Goal: Information Seeking & Learning: Understand process/instructions

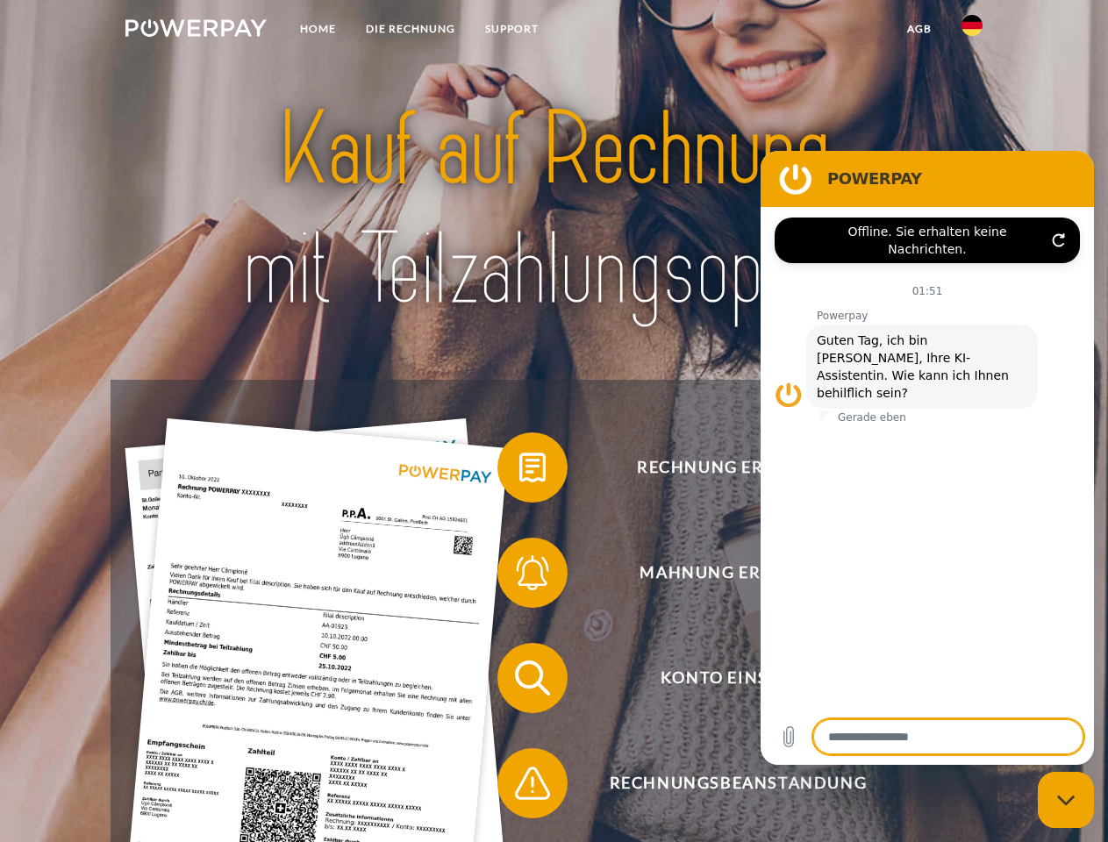
click at [196, 31] on img at bounding box center [195, 28] width 141 height 18
click at [972, 31] on img at bounding box center [972, 25] width 21 height 21
click at [919, 29] on link "agb" at bounding box center [919, 29] width 54 height 32
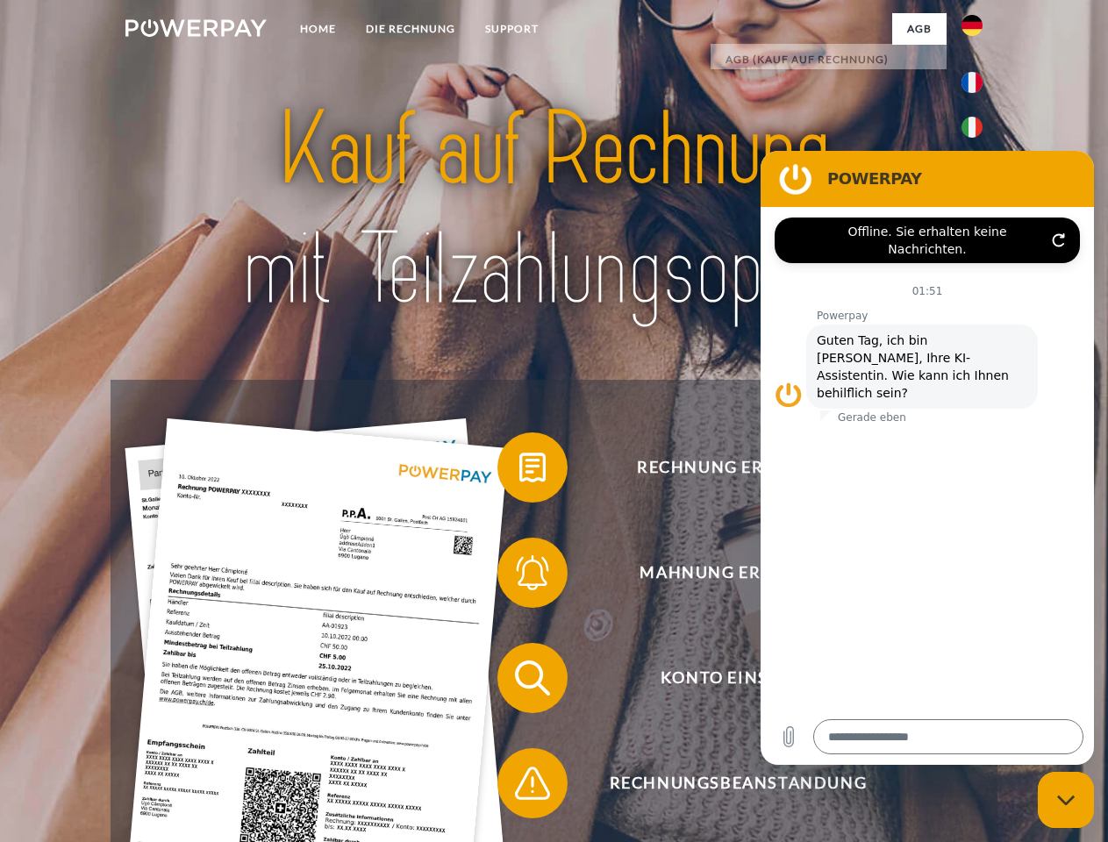
click at [519, 471] on span at bounding box center [506, 468] width 88 height 88
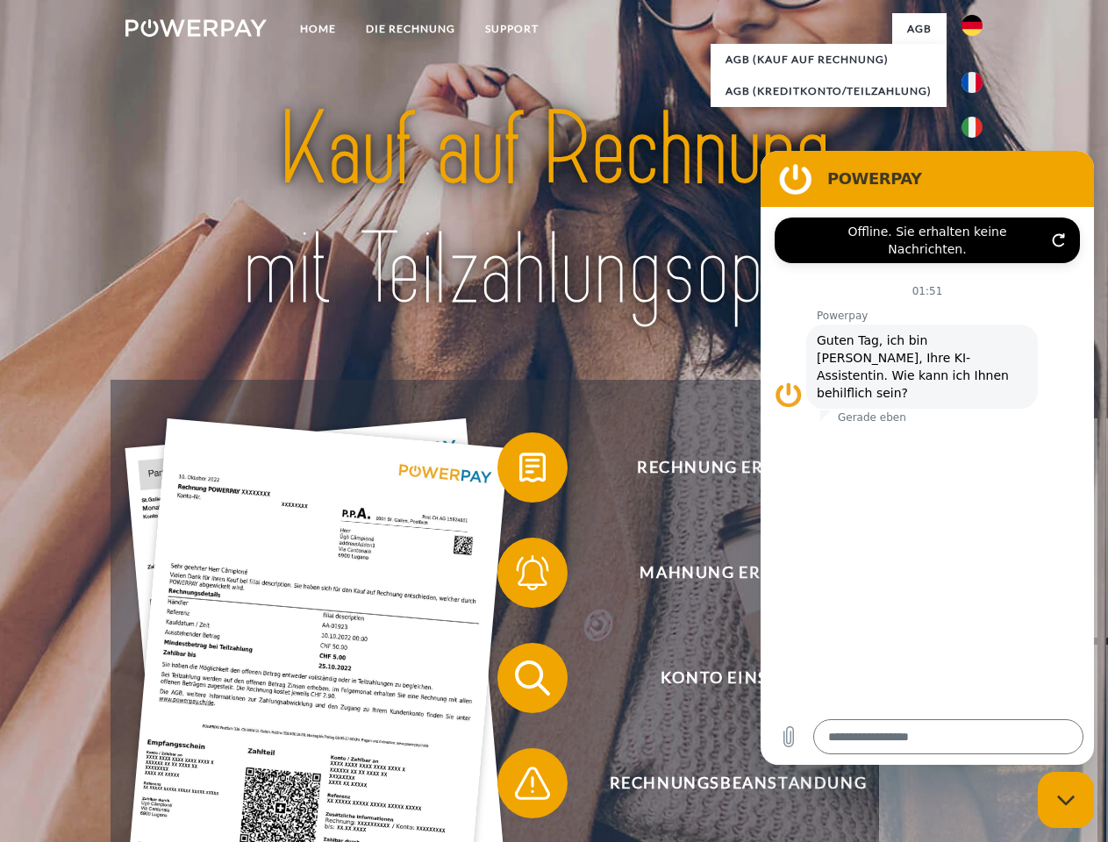
click at [519, 576] on span at bounding box center [506, 573] width 88 height 88
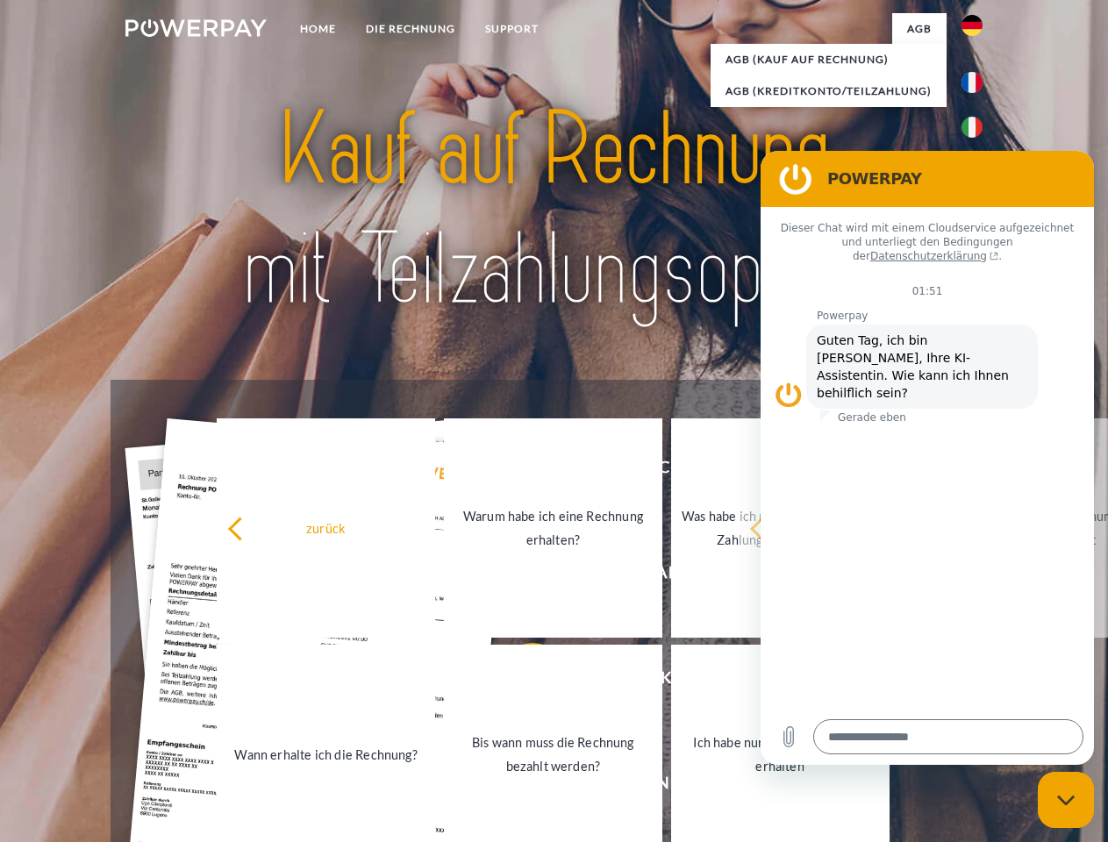
click at [519, 682] on link "Bis wann muss die Rechnung bezahlt werden?" at bounding box center [553, 754] width 218 height 219
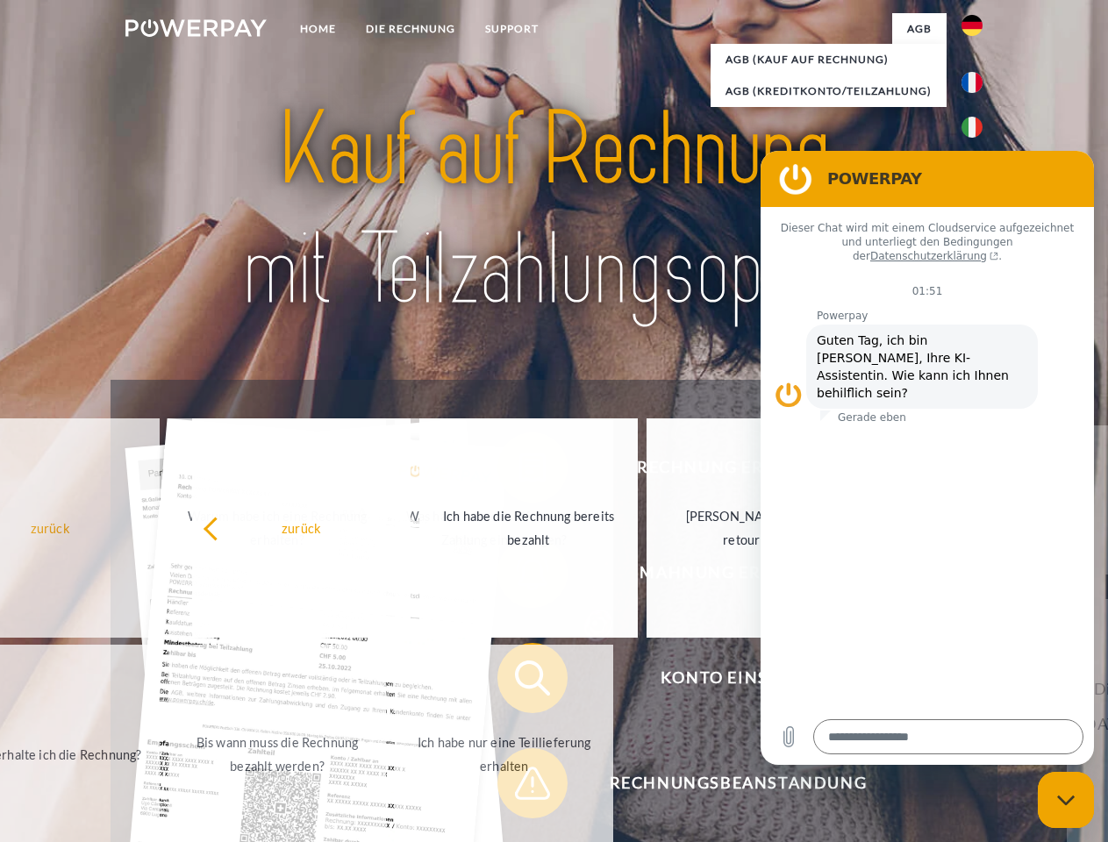
click at [519, 787] on span at bounding box center [506, 784] width 88 height 88
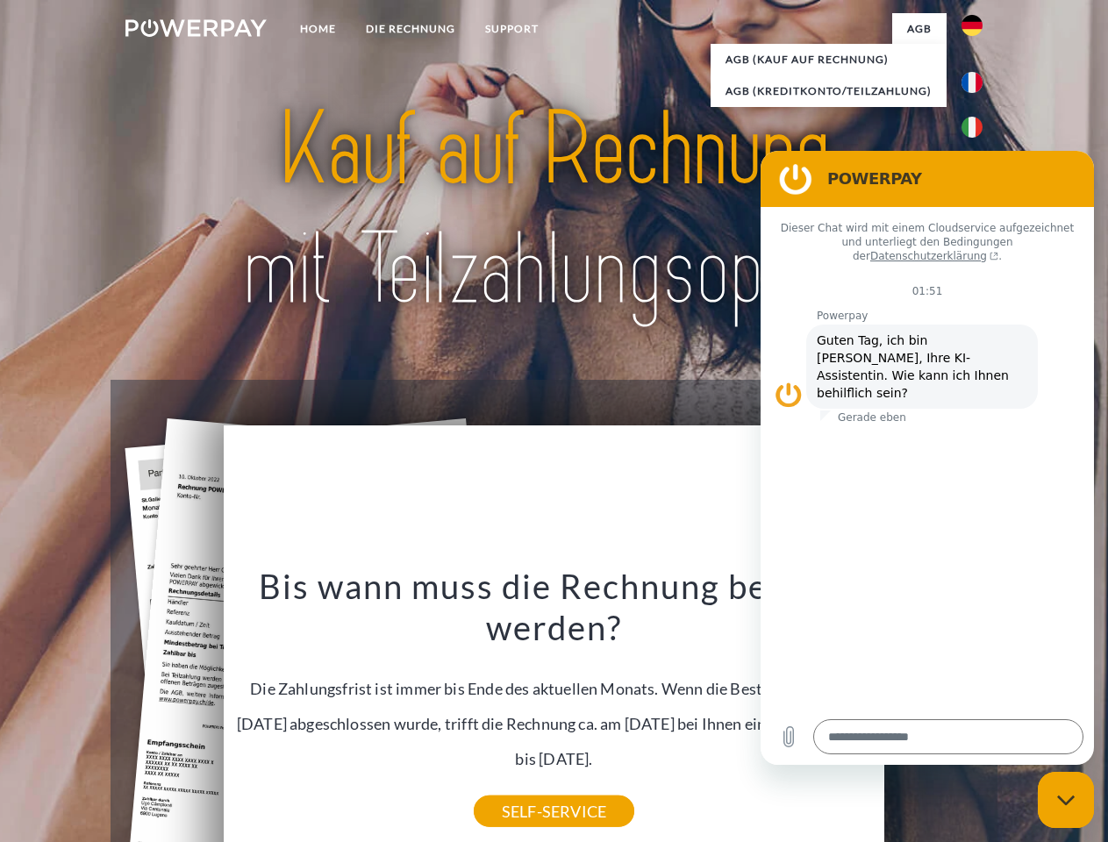
click at [1066, 800] on icon "Messaging-Fenster schließen" at bounding box center [1066, 800] width 18 height 11
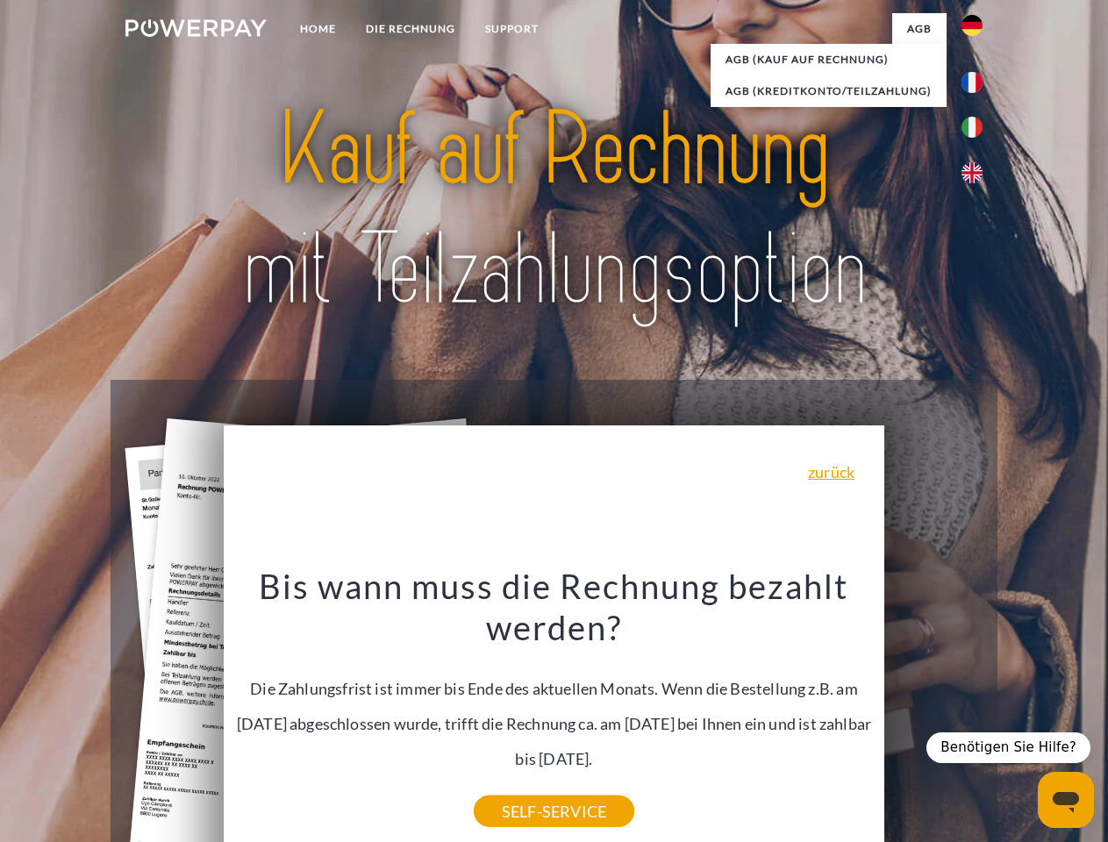
type textarea "*"
